Goal: Task Accomplishment & Management: Use online tool/utility

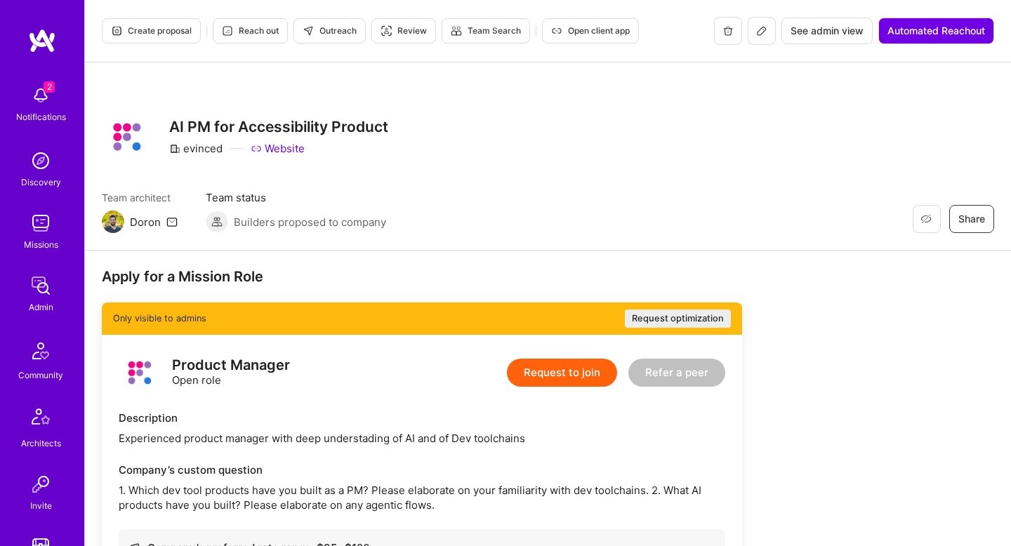
click at [766, 33] on button at bounding box center [761, 31] width 28 height 28
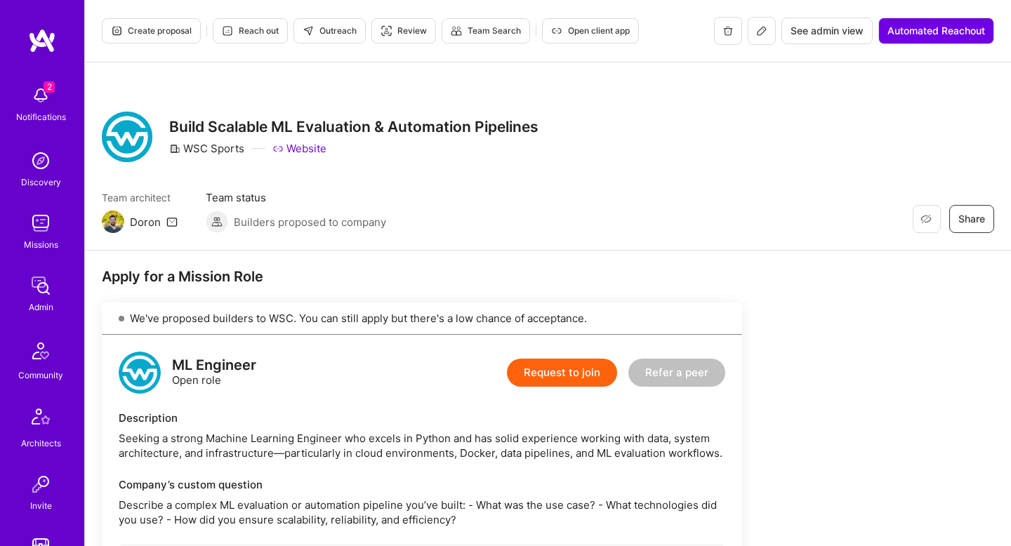
click at [766, 29] on button at bounding box center [761, 31] width 28 height 28
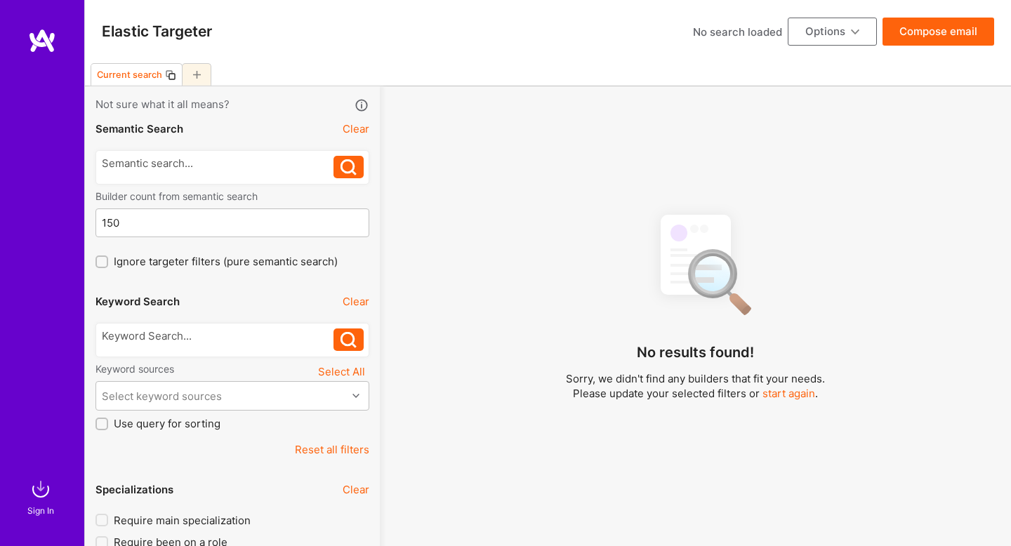
click at [208, 337] on div at bounding box center [218, 335] width 232 height 15
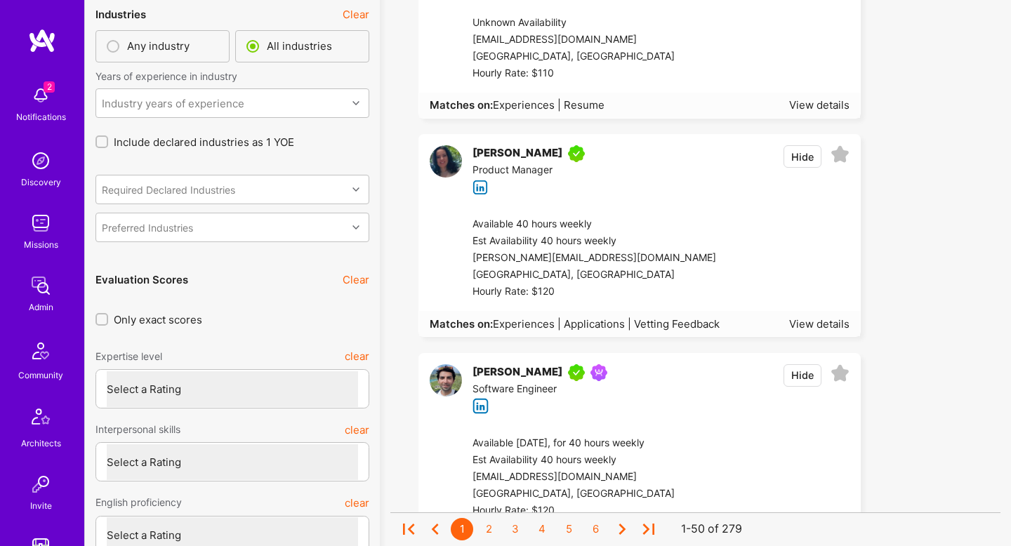
scroll to position [3525, 0]
click at [303, 385] on select "Select a Rating Unqualified Junior Adequate Good Very good Superstar" at bounding box center [232, 388] width 251 height 36
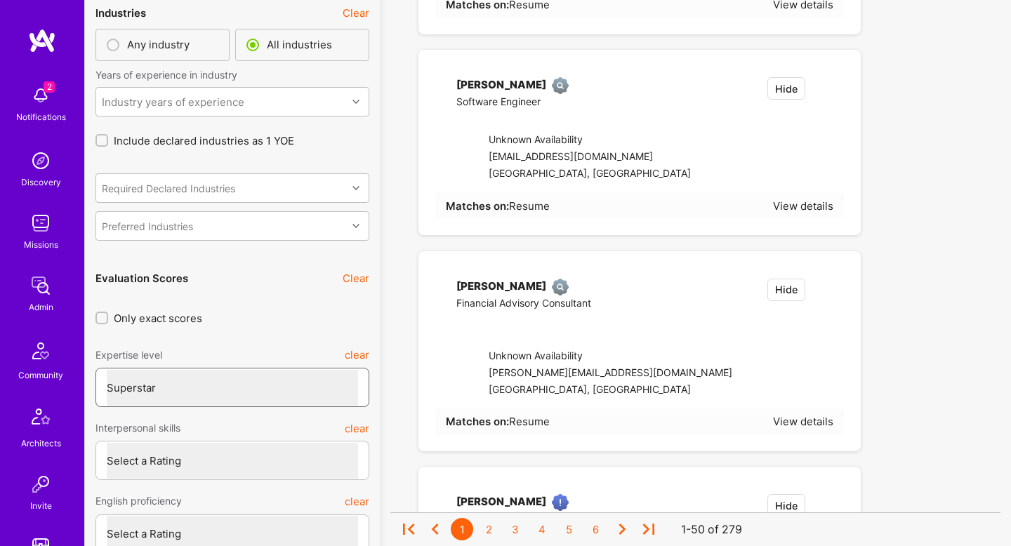
select select "7"
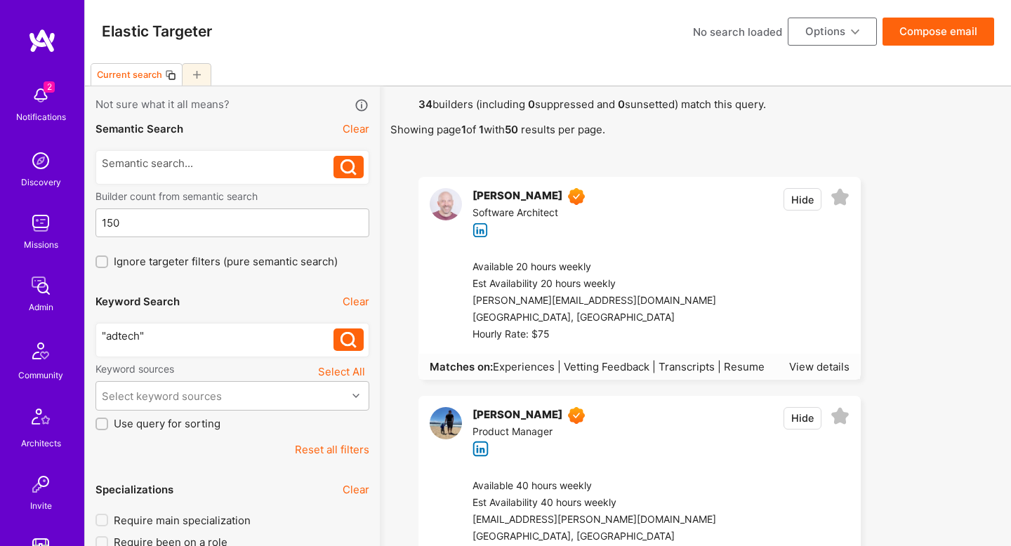
click at [187, 331] on div ""adtech"" at bounding box center [218, 335] width 232 height 15
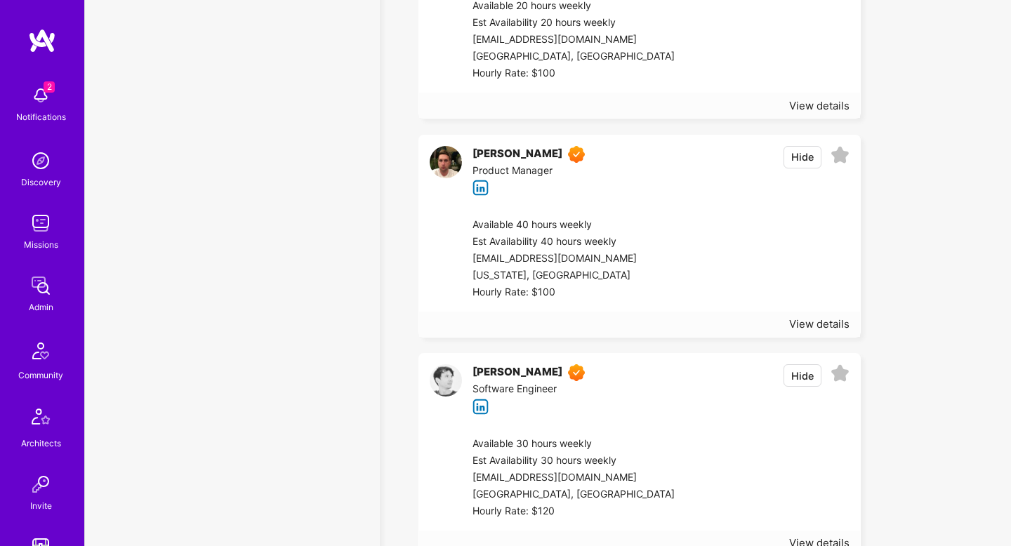
scroll to position [5292, 0]
click at [700, 255] on div at bounding box center [754, 258] width 188 height 84
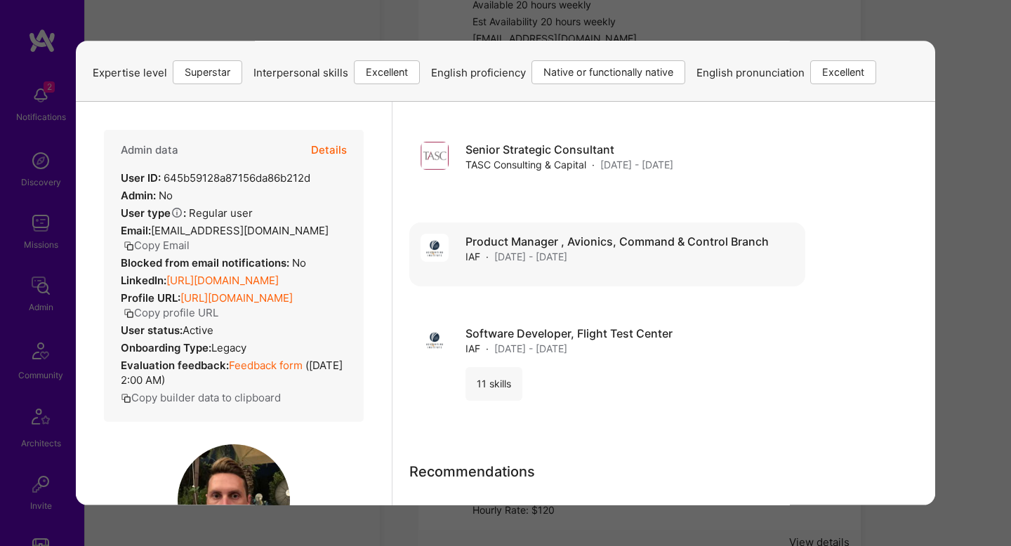
scroll to position [1222, 0]
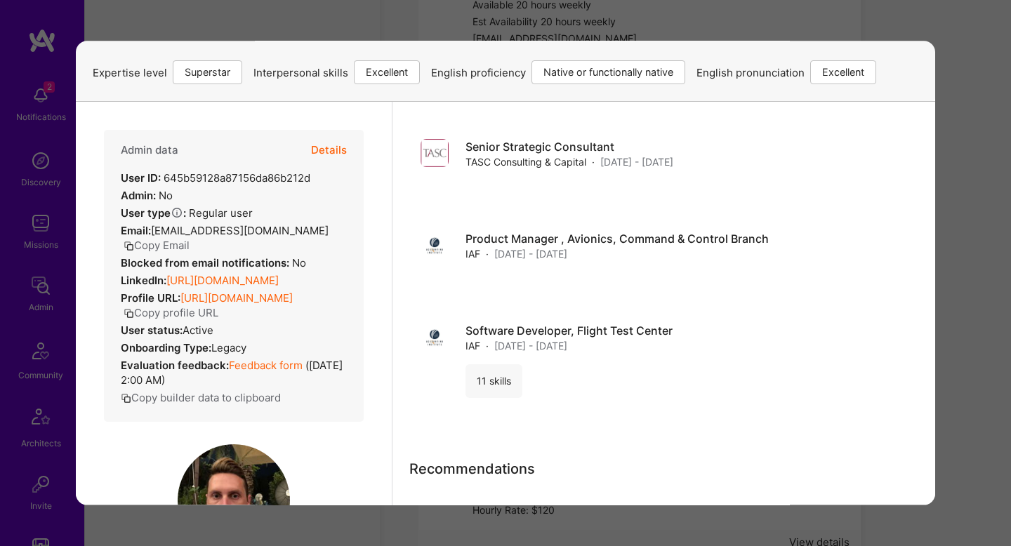
click at [958, 265] on div "Previewing itaygadot Evaluation scores Expertise level Superstar Interpersonal …" at bounding box center [505, 273] width 1011 height 546
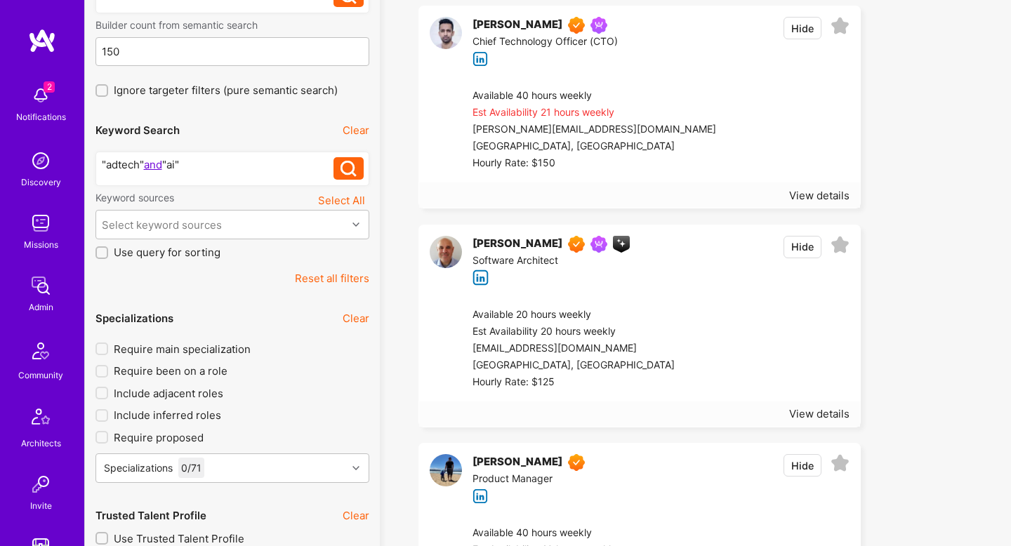
scroll to position [0, 0]
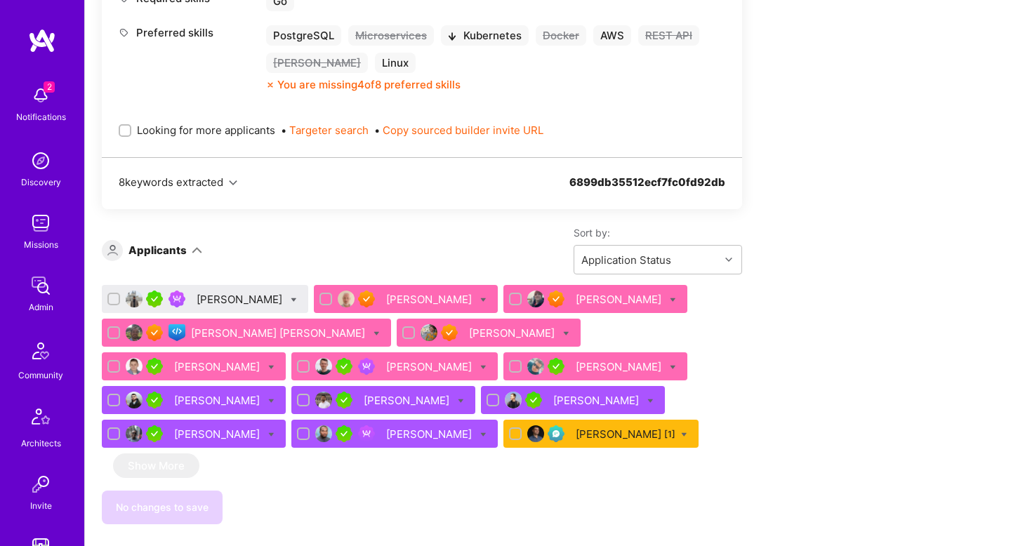
scroll to position [2015, 0]
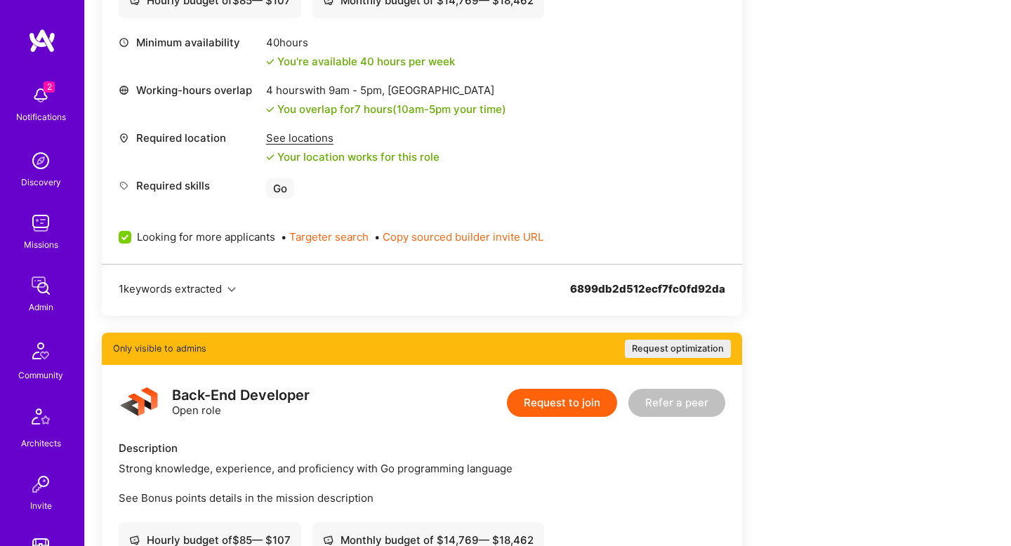
scroll to position [0, 0]
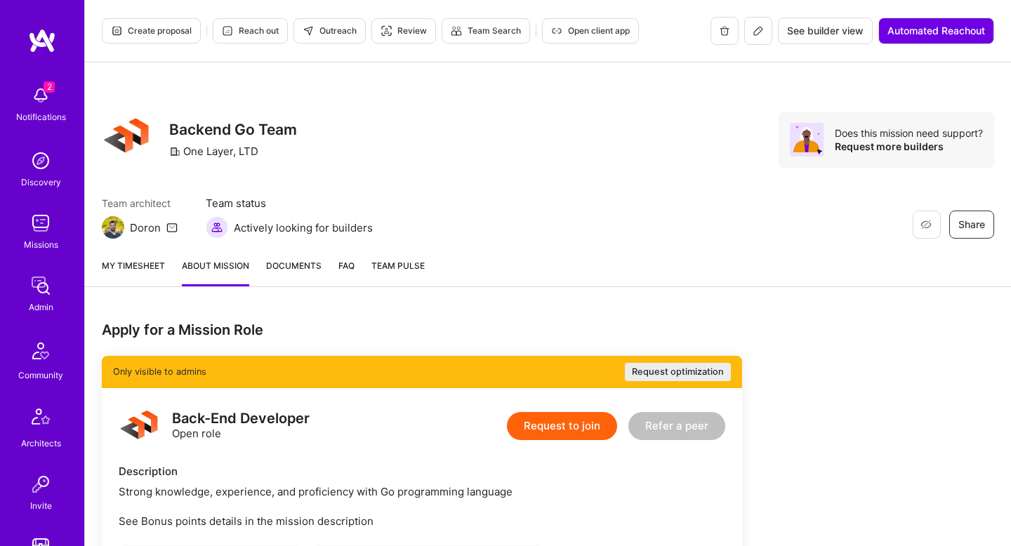
click at [156, 34] on span "Create proposal" at bounding box center [151, 31] width 81 height 13
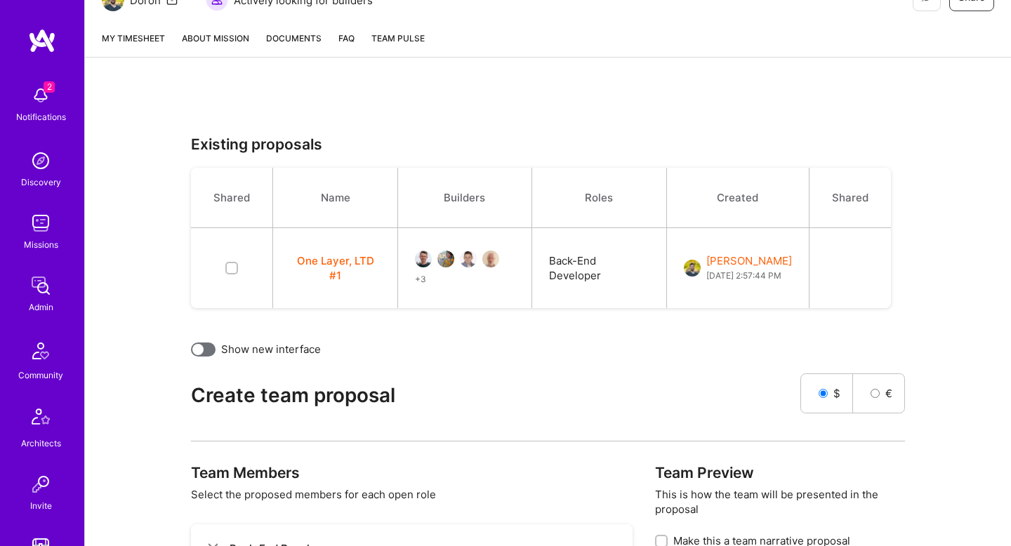
scroll to position [173, 0]
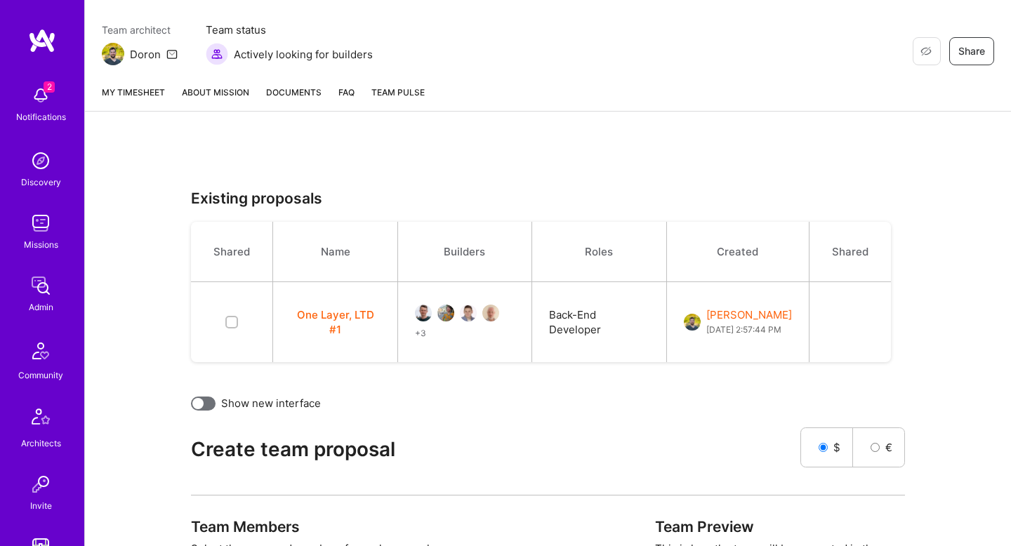
click at [344, 326] on button "One Layer, LTD #1" at bounding box center [335, 321] width 91 height 29
